Goal: Task Accomplishment & Management: Manage account settings

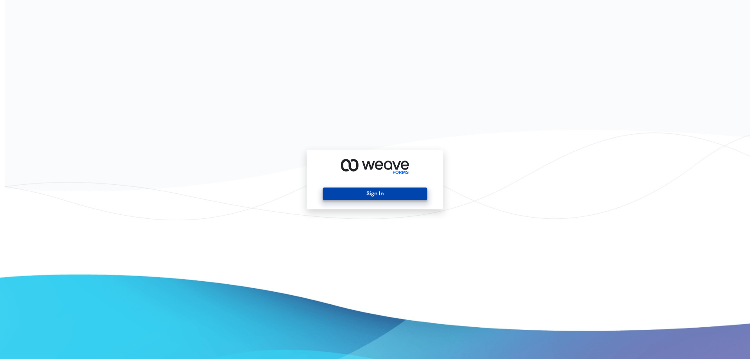
click at [385, 193] on button "Sign In" at bounding box center [375, 193] width 104 height 12
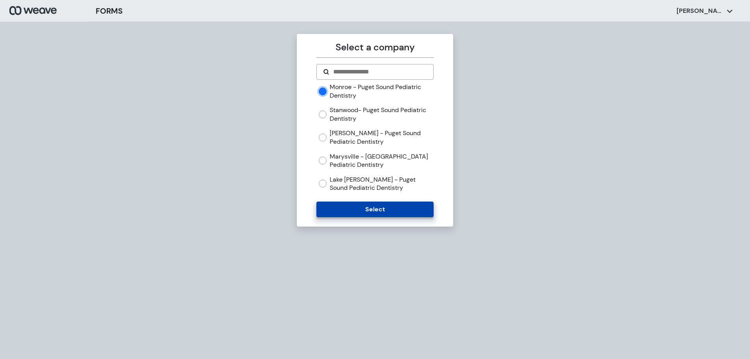
click at [358, 205] on button "Select" at bounding box center [374, 210] width 117 height 16
